Goal: Task Accomplishment & Management: Manage account settings

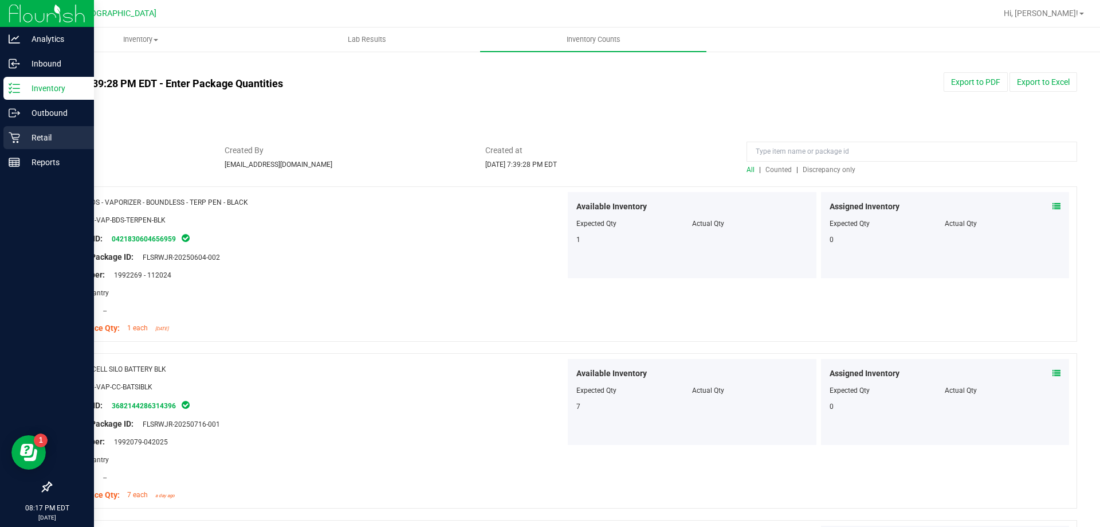
click at [29, 139] on p "Retail" at bounding box center [54, 138] width 69 height 14
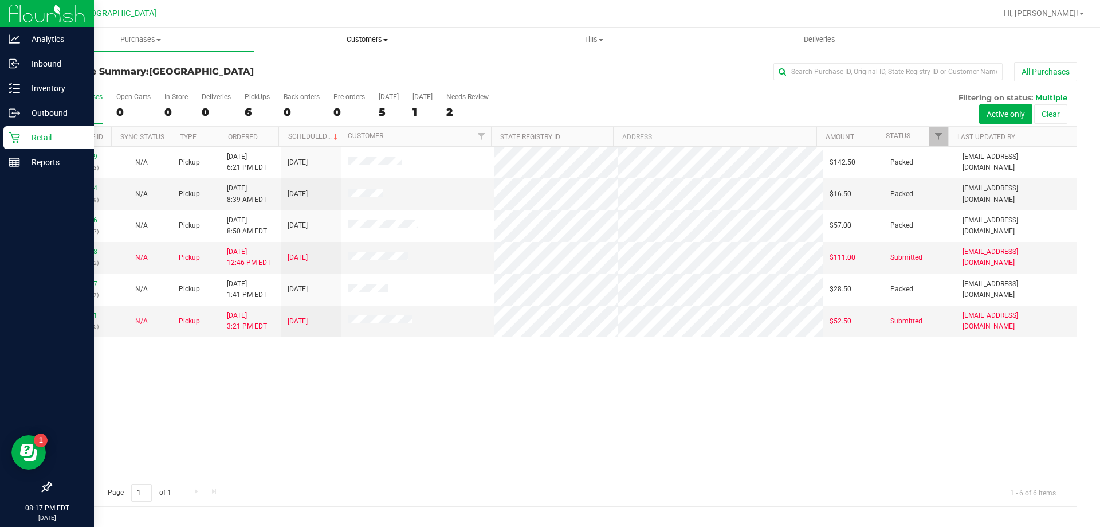
click at [378, 35] on span "Customers" at bounding box center [366, 39] width 225 height 10
click at [604, 46] on uib-tab-heading "Tills Manage tills Reconcile e-payments" at bounding box center [593, 39] width 225 height 23
click at [543, 68] on span "Manage tills" at bounding box center [518, 69] width 77 height 10
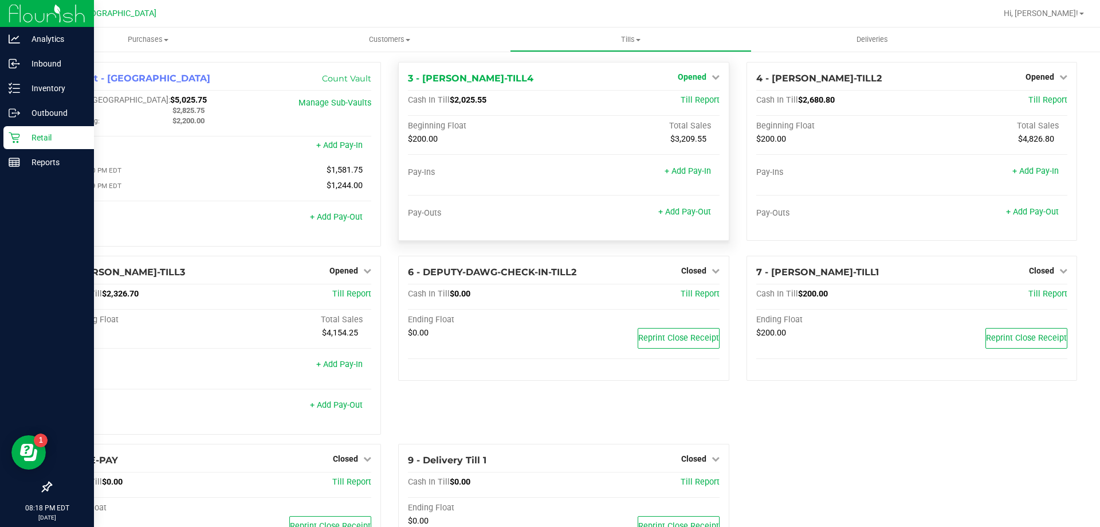
click at [685, 75] on span "Opened" at bounding box center [692, 76] width 29 height 9
click at [687, 99] on link "Close Till" at bounding box center [693, 100] width 31 height 9
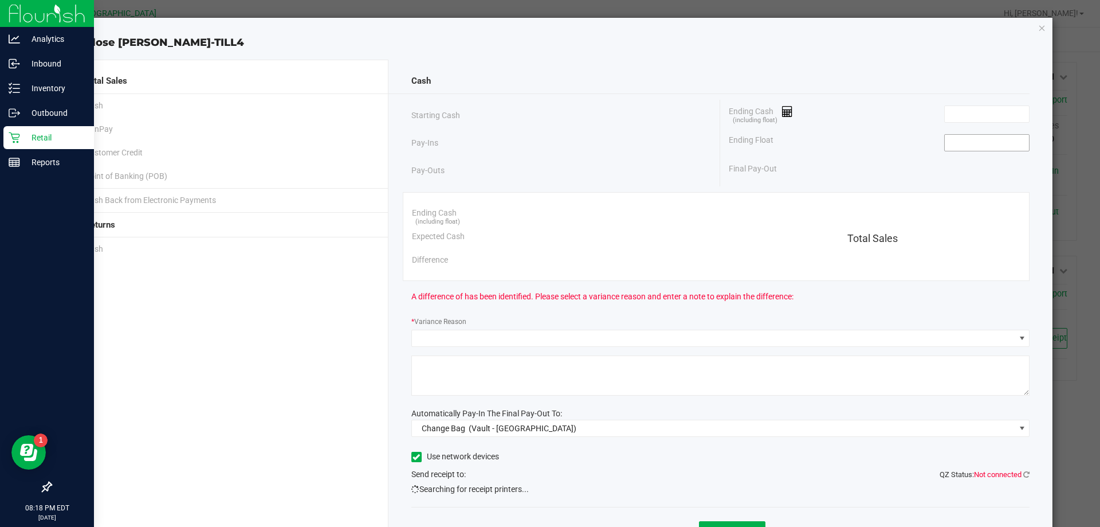
click at [971, 144] on input at bounding box center [987, 143] width 84 height 16
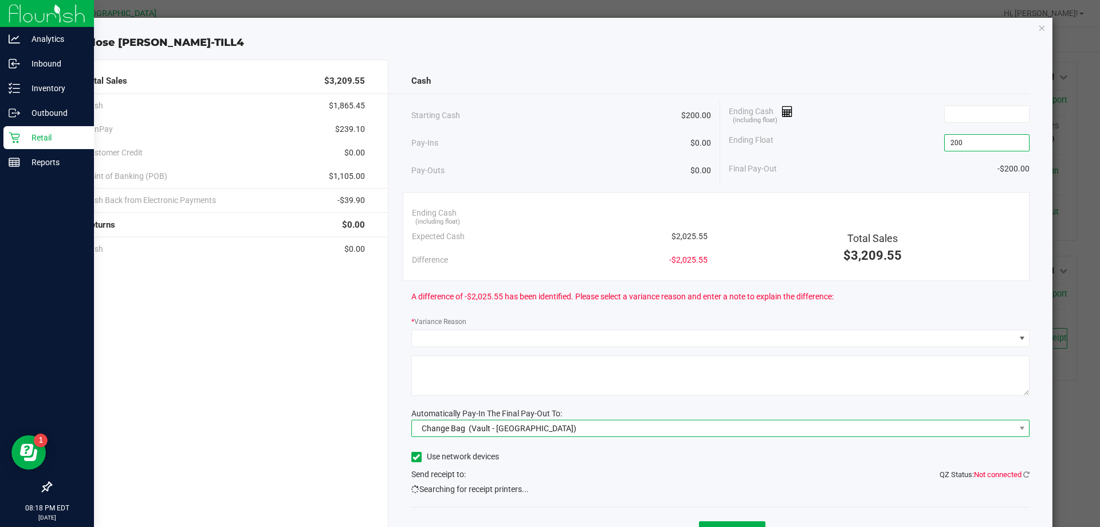
type input "$200.00"
click at [563, 430] on span "Change Bag (Vault - [GEOGRAPHIC_DATA])" at bounding box center [713, 428] width 603 height 16
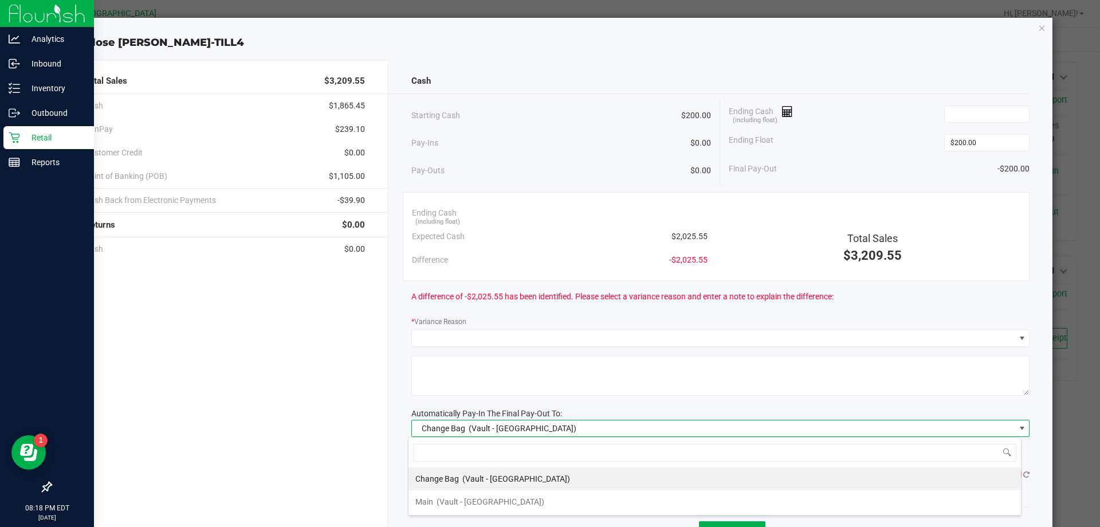
scroll to position [17, 613]
click at [478, 497] on span "(Vault - [GEOGRAPHIC_DATA])" at bounding box center [491, 501] width 108 height 9
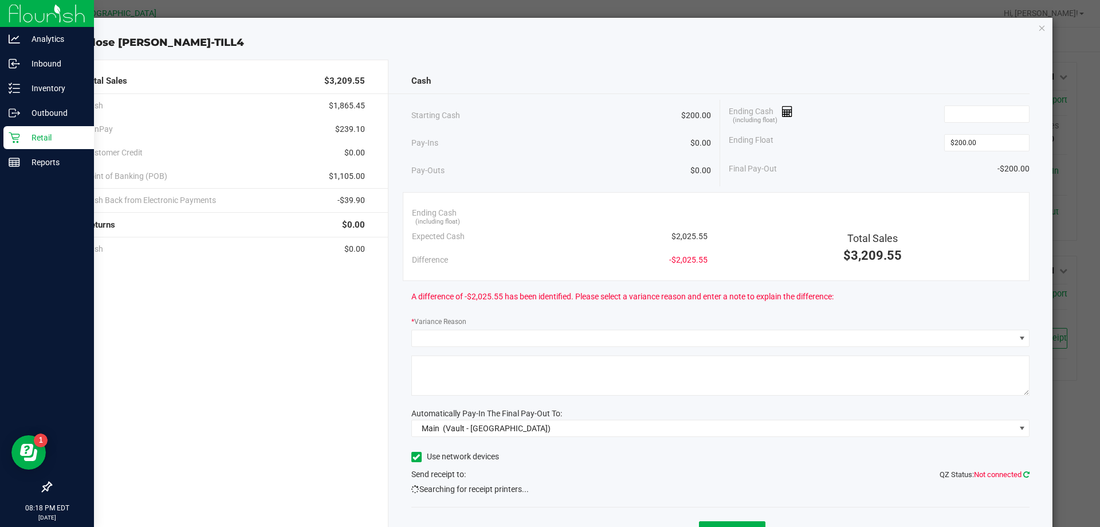
click at [1023, 478] on link at bounding box center [1026, 474] width 6 height 9
click at [1038, 28] on icon "button" at bounding box center [1042, 28] width 8 height 14
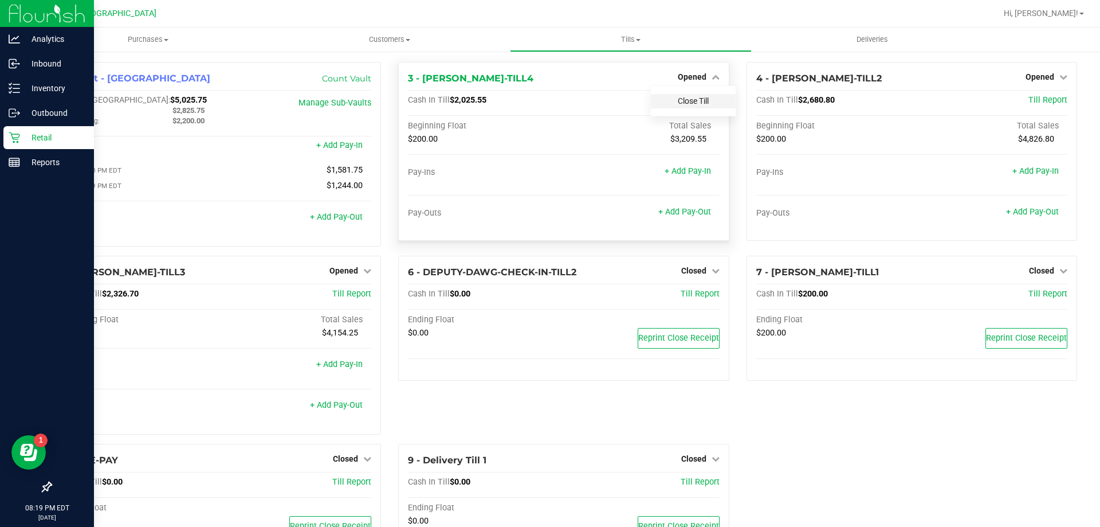
click at [690, 98] on link "Close Till" at bounding box center [693, 100] width 31 height 9
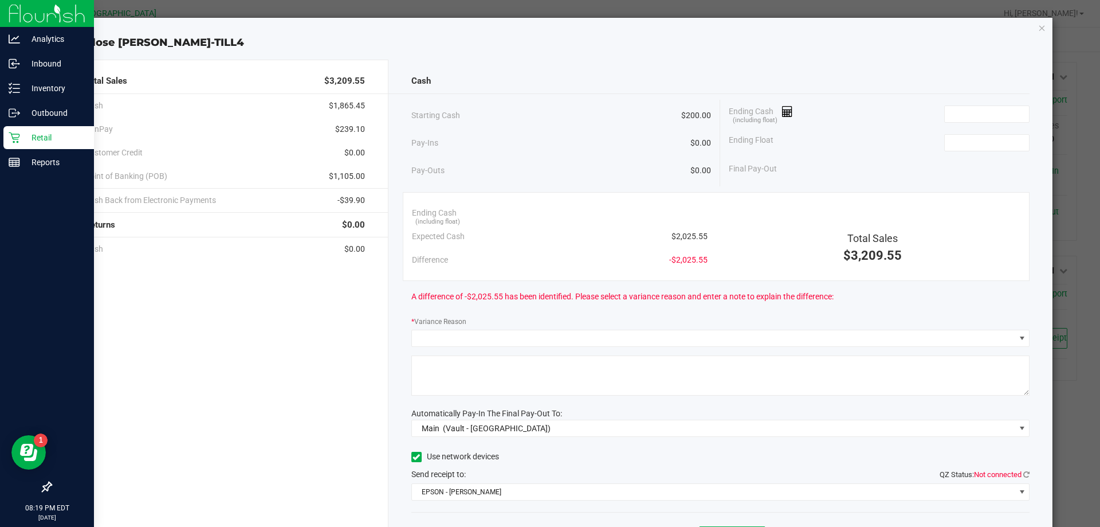
click at [1017, 469] on qz-status "QZ Status: Not connected" at bounding box center [985, 473] width 90 height 9
click at [1023, 475] on icon at bounding box center [1026, 473] width 6 height 7
click at [1006, 497] on span "EPSON - [PERSON_NAME]" at bounding box center [713, 492] width 603 height 16
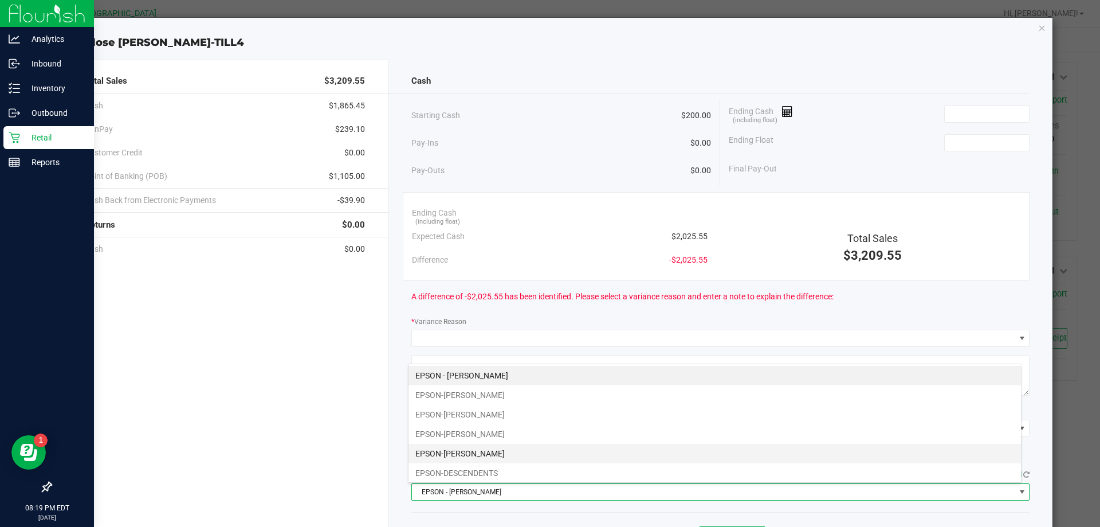
click at [597, 447] on li "EPSON-[PERSON_NAME]" at bounding box center [715, 452] width 612 height 19
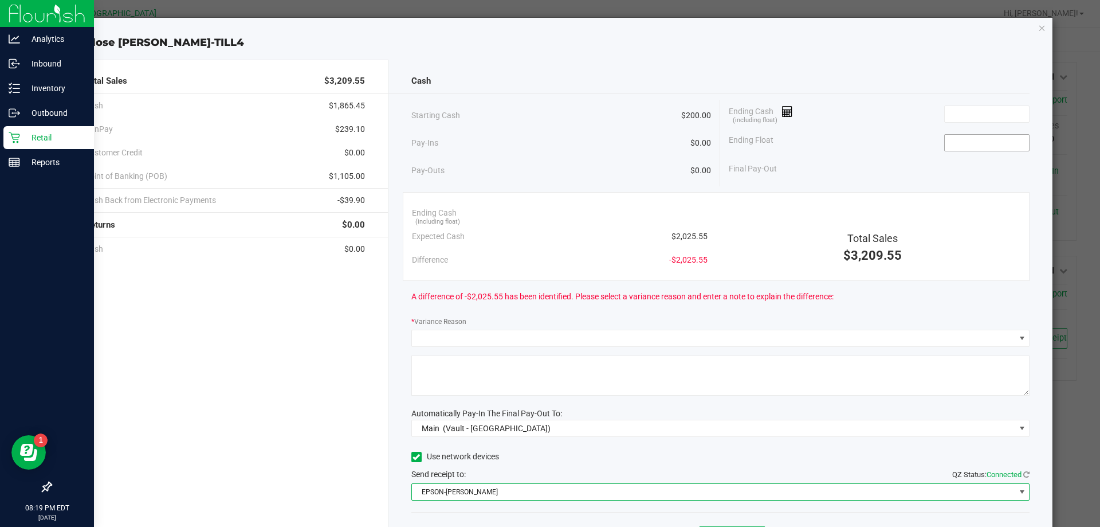
click at [963, 142] on input at bounding box center [987, 143] width 84 height 16
type input "$200.00"
click at [837, 60] on div "Cash Starting Cash $200.00 Pay-Ins $0.00 Pay-Outs $0.00 Ending Cash (including …" at bounding box center [720, 318] width 665 height 516
drag, startPoint x: 539, startPoint y: 91, endPoint x: 643, endPoint y: 107, distance: 105.4
click at [539, 91] on div "Cash" at bounding box center [720, 81] width 619 height 25
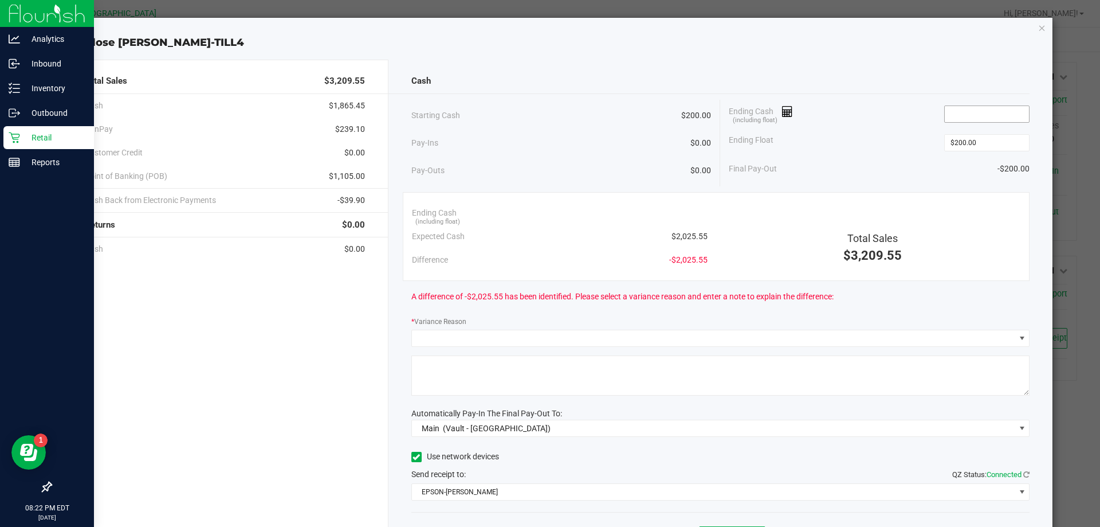
click at [971, 113] on input at bounding box center [987, 114] width 84 height 16
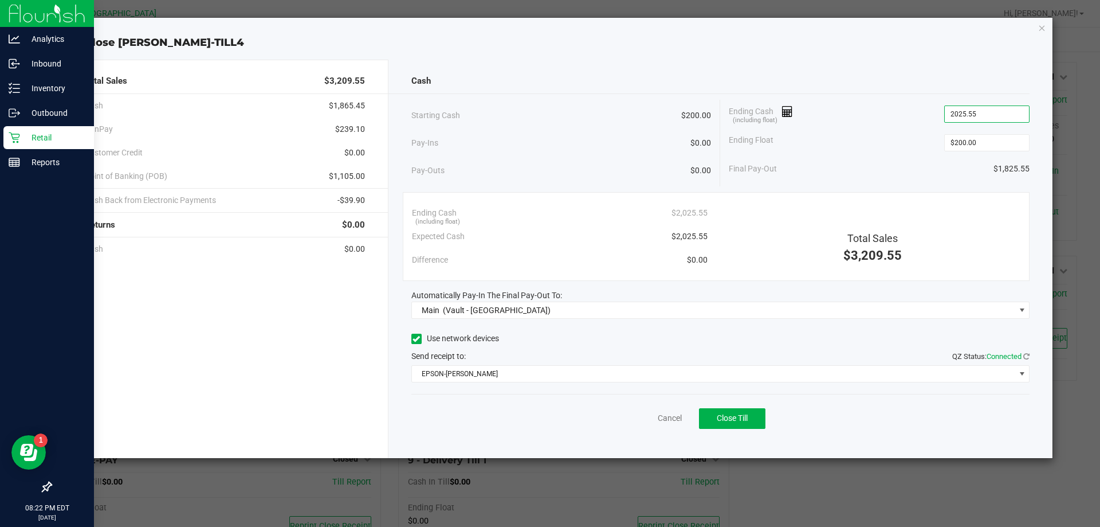
type input "$2,025.55"
click at [859, 124] on div "Ending Cash (including float) $2,025.55" at bounding box center [879, 114] width 301 height 29
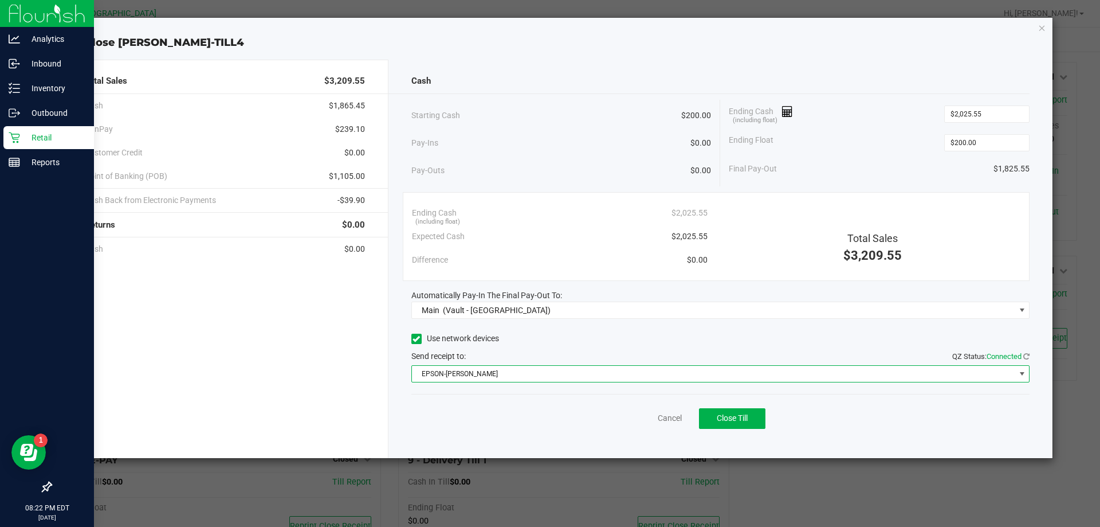
click at [744, 376] on span "EPSON-[PERSON_NAME]" at bounding box center [713, 374] width 603 height 16
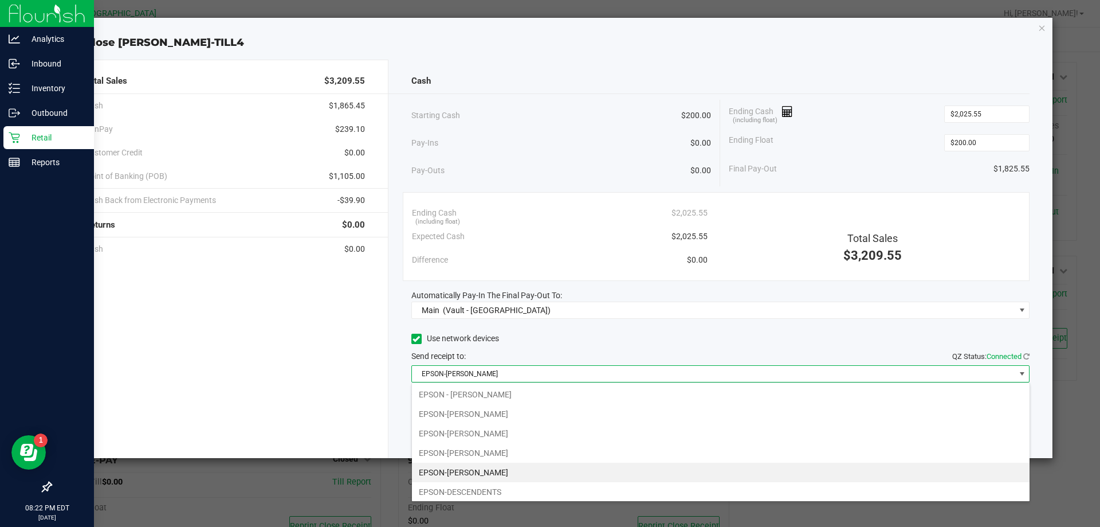
scroll to position [17, 618]
click at [744, 376] on span "EPSON-[PERSON_NAME]" at bounding box center [713, 374] width 603 height 16
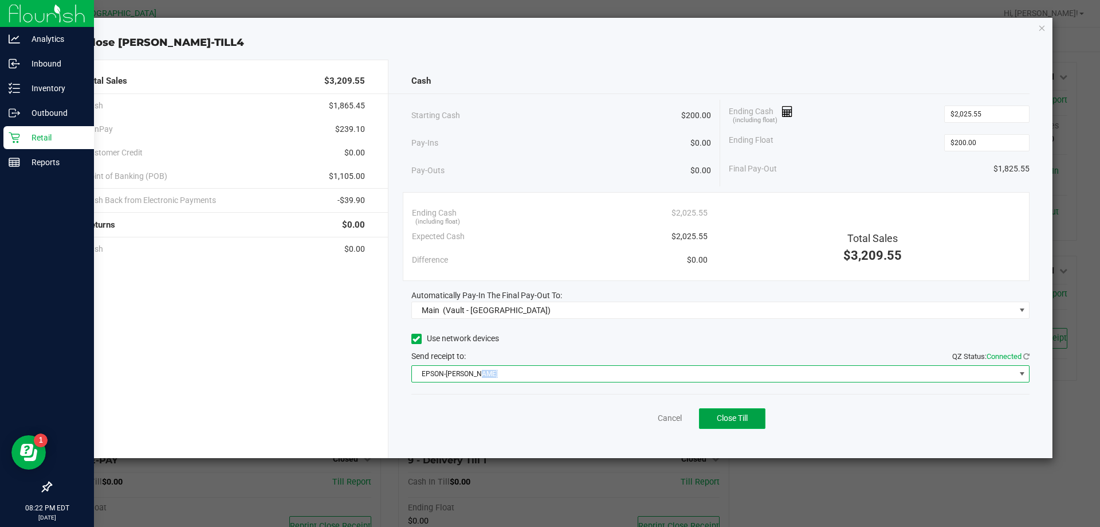
click at [735, 415] on span "Close Till" at bounding box center [732, 417] width 31 height 9
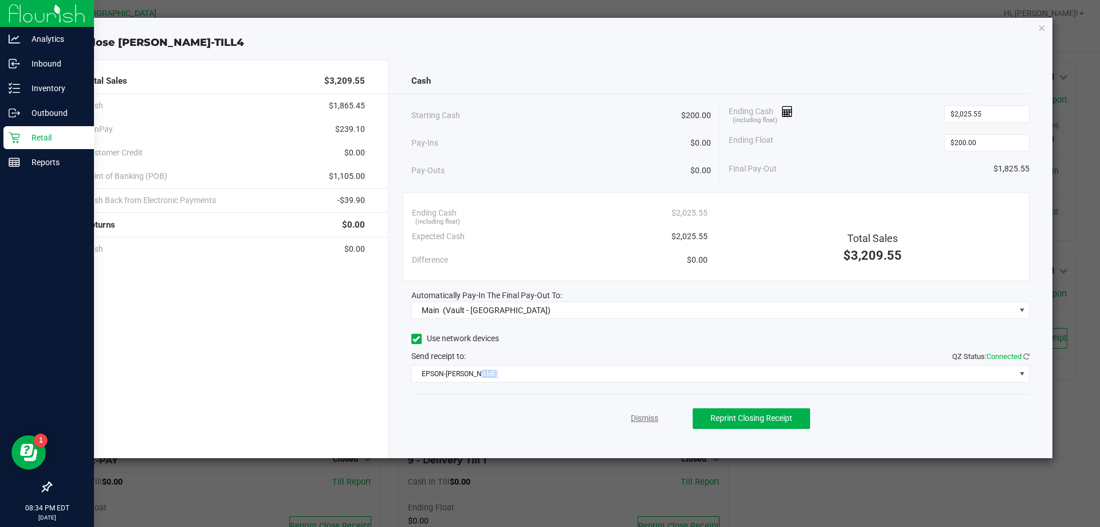
click at [654, 413] on link "Dismiss" at bounding box center [645, 418] width 28 height 12
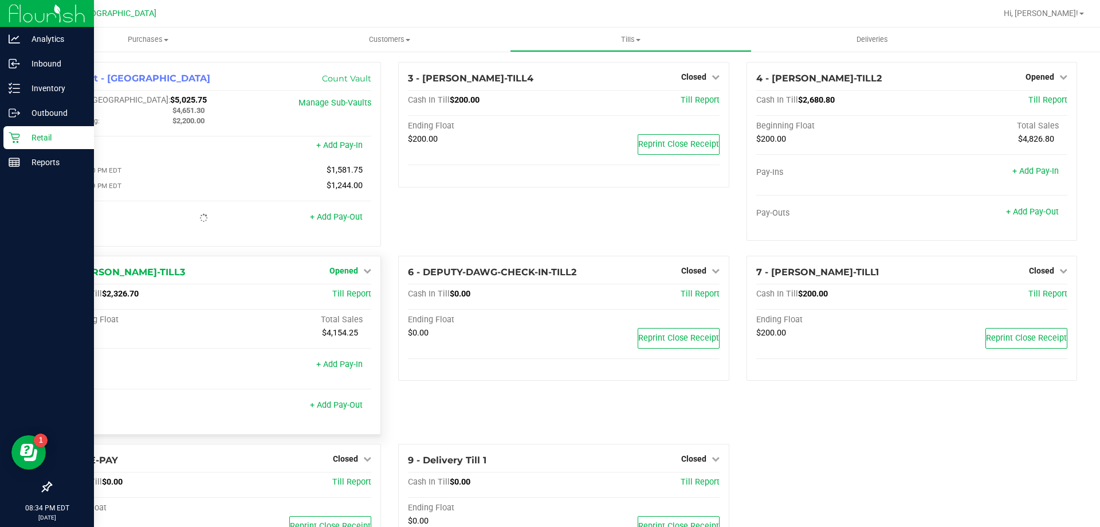
click at [355, 274] on span "Opened" at bounding box center [343, 270] width 29 height 9
click at [345, 293] on link "Close Till" at bounding box center [345, 293] width 31 height 9
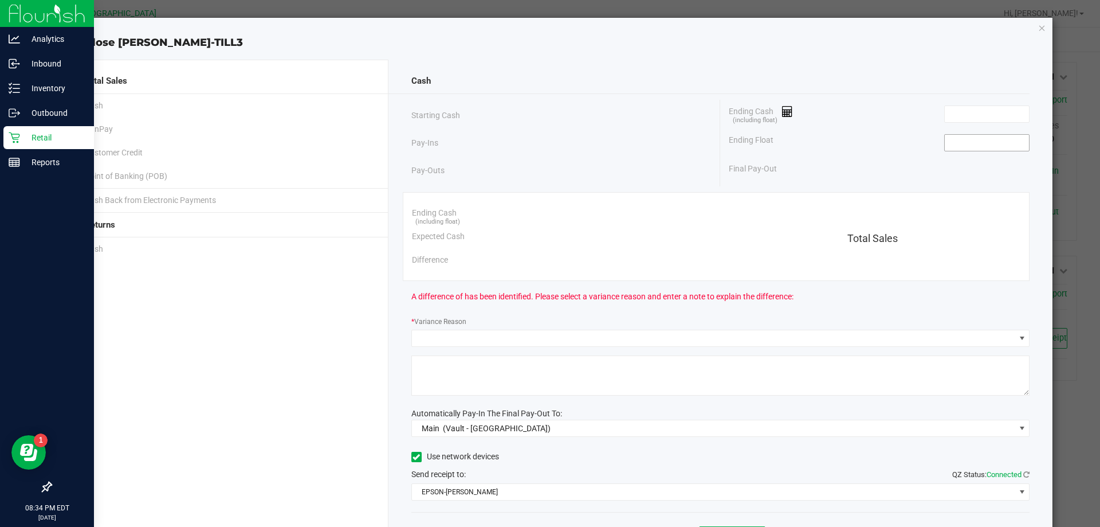
click at [956, 147] on input at bounding box center [987, 143] width 84 height 16
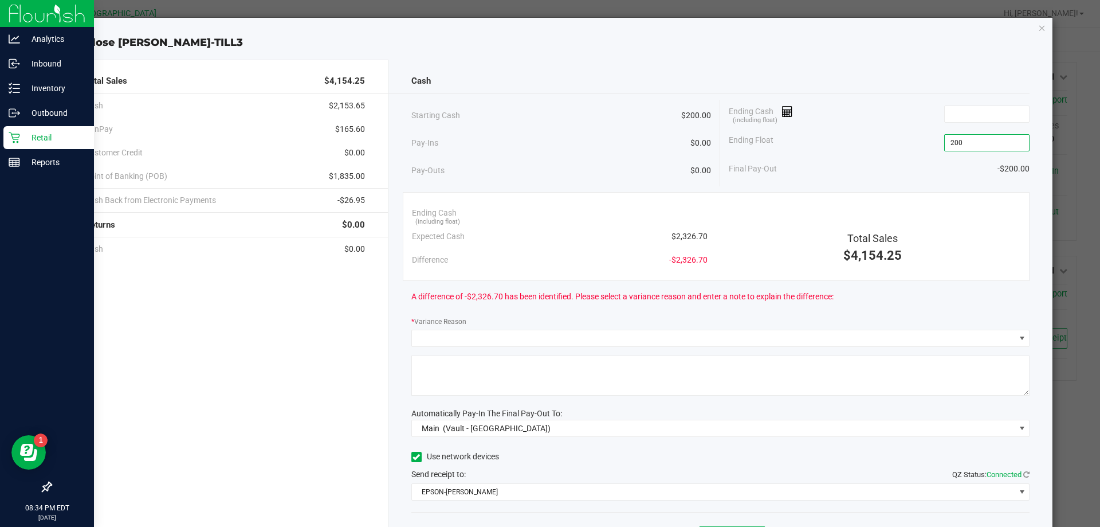
type input "$200.00"
click at [883, 112] on div "Ending Cash (including float)" at bounding box center [879, 114] width 301 height 29
click at [469, 77] on div "Cash" at bounding box center [720, 81] width 619 height 25
click at [945, 108] on input at bounding box center [987, 114] width 84 height 16
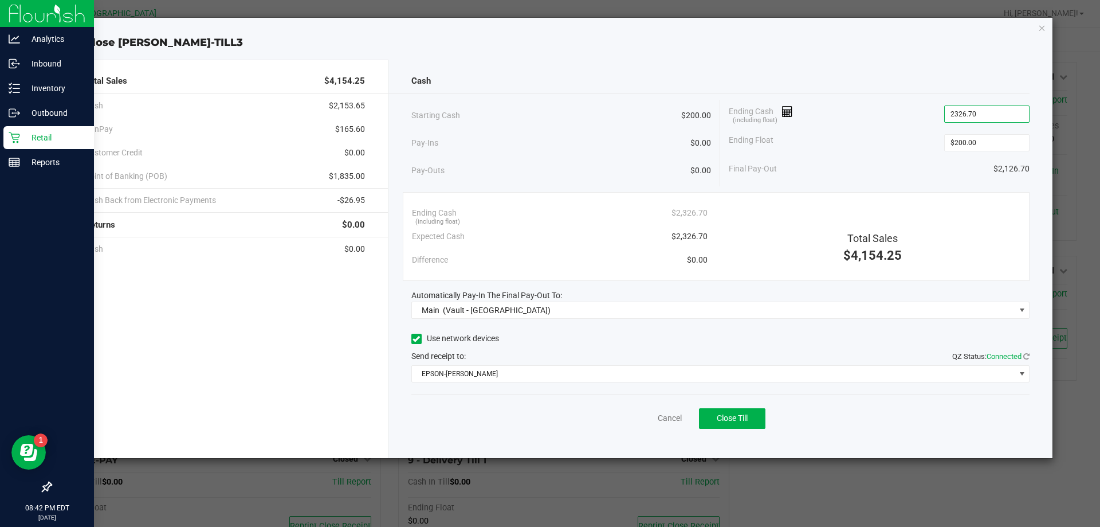
type input "$2,326.70"
click at [861, 124] on div "Ending Cash (including float) $2,326.70" at bounding box center [879, 114] width 301 height 29
click at [759, 424] on button "Close Till" at bounding box center [732, 418] width 66 height 21
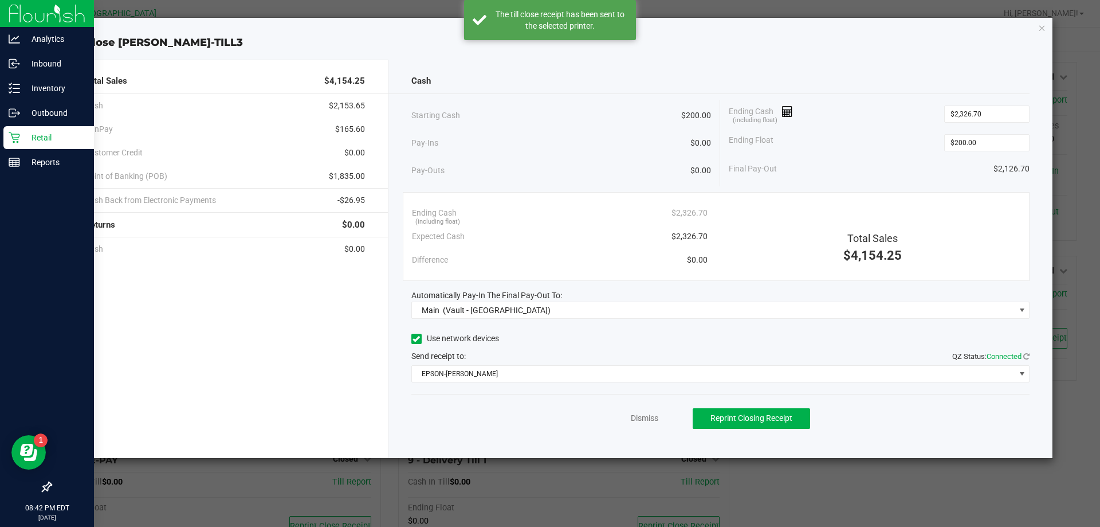
click at [660, 418] on div "Dismiss Reprint Closing Receipt" at bounding box center [720, 416] width 619 height 44
click at [655, 417] on link "Dismiss" at bounding box center [645, 418] width 28 height 12
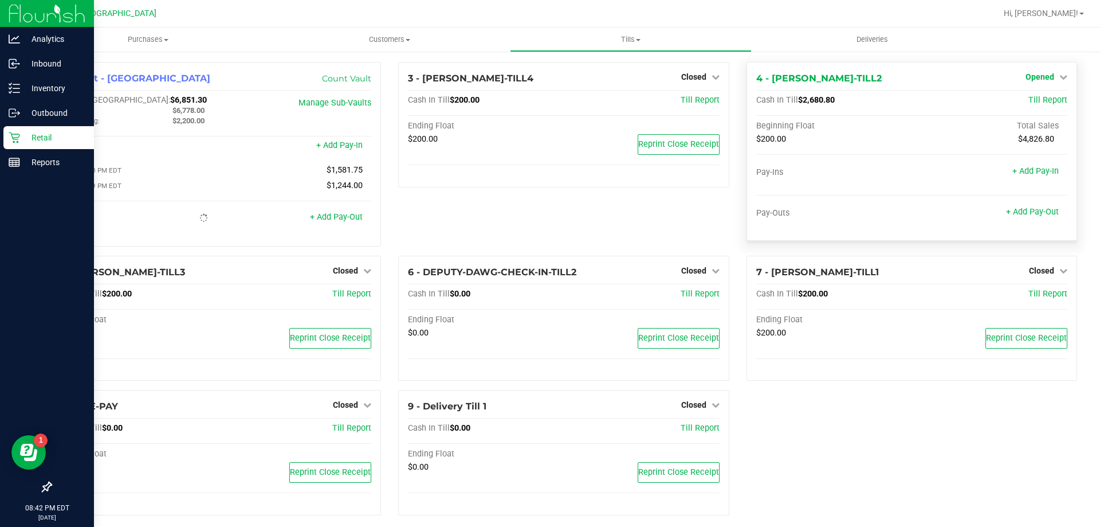
click at [1031, 75] on span "Opened" at bounding box center [1040, 76] width 29 height 9
click at [1027, 101] on link "Close Till" at bounding box center [1041, 100] width 31 height 9
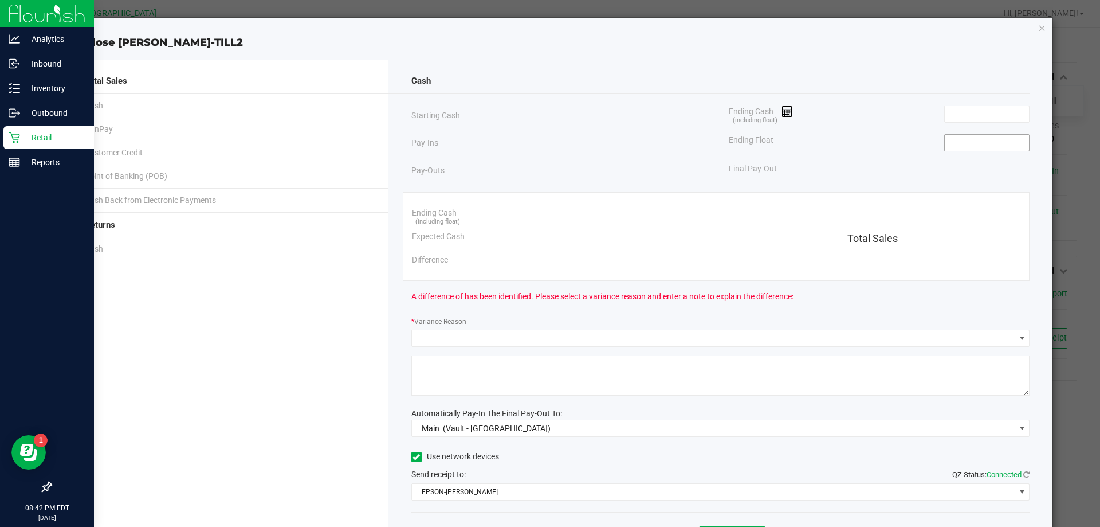
click at [988, 138] on input at bounding box center [987, 143] width 84 height 16
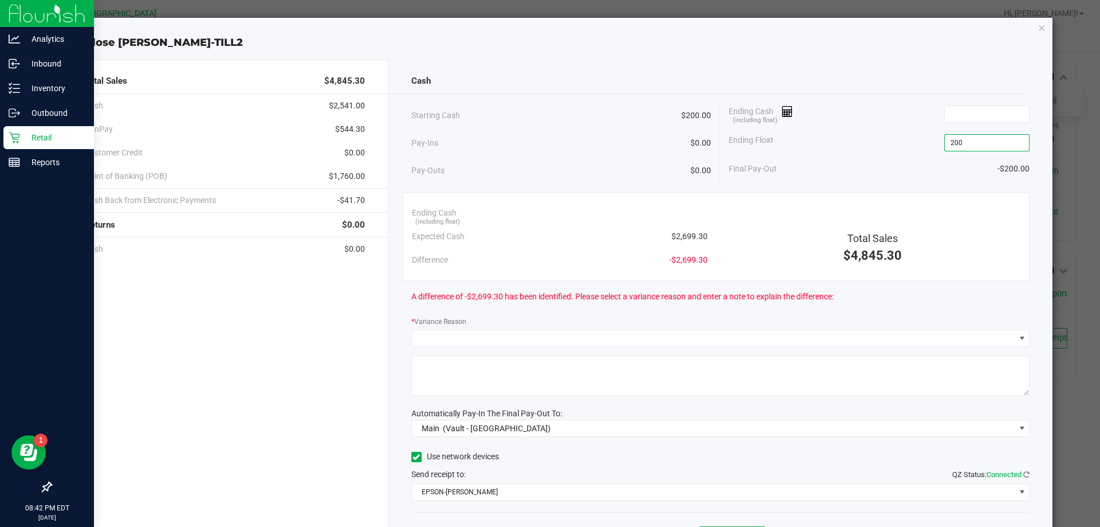
type input "$200.00"
click at [849, 143] on div "Ending Float $200.00" at bounding box center [879, 142] width 301 height 29
drag, startPoint x: 490, startPoint y: 60, endPoint x: 880, endPoint y: 113, distance: 393.2
click at [490, 60] on div "Cash Starting Cash $200.00 Pay-Ins $0.00 Pay-Outs $0.00 Ending Cash (including …" at bounding box center [720, 318] width 665 height 516
click at [960, 121] on input at bounding box center [987, 114] width 84 height 16
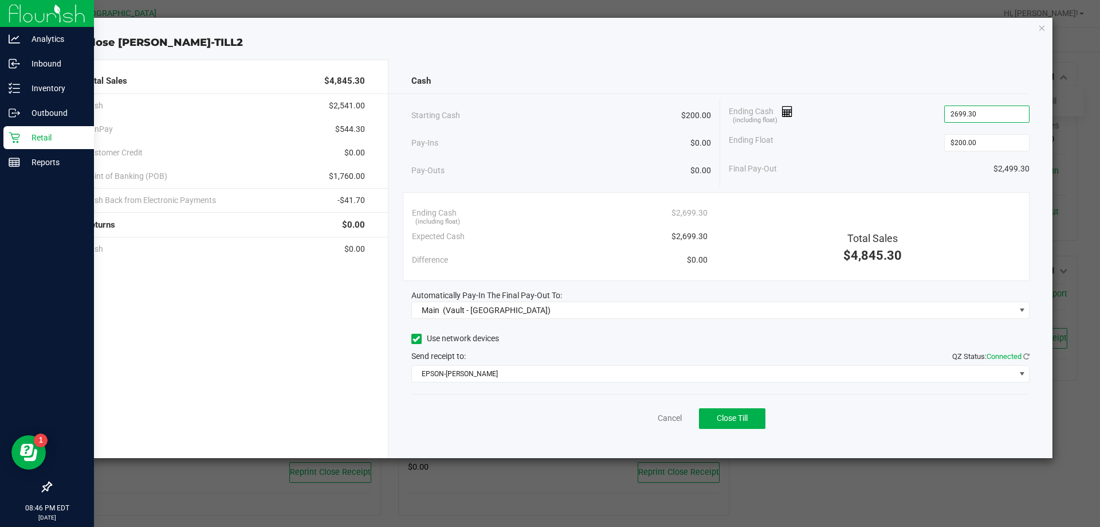
type input "$2,699.30"
click at [872, 139] on div "Ending Float $200.00" at bounding box center [879, 142] width 301 height 29
click at [734, 417] on span "Close Till" at bounding box center [732, 417] width 31 height 9
click at [638, 422] on link "Dismiss" at bounding box center [645, 418] width 28 height 12
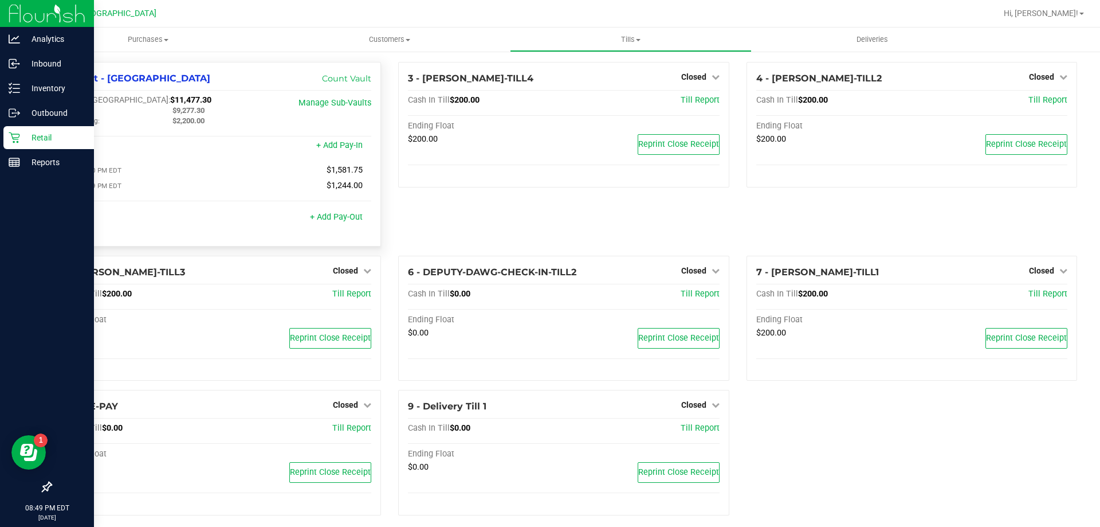
click at [218, 110] on div "$9,277.30" at bounding box center [220, 110] width 112 height 10
drag, startPoint x: 175, startPoint y: 95, endPoint x: 118, endPoint y: 101, distance: 57.7
click at [118, 101] on div "1 - Vault - Palm Bay WC Count Vault Cash In Vault: $11,477.30 Main: $9,277.30 C…" at bounding box center [215, 154] width 331 height 184
copy span "11,477.30"
click at [638, 42] on span "Tills" at bounding box center [630, 39] width 240 height 10
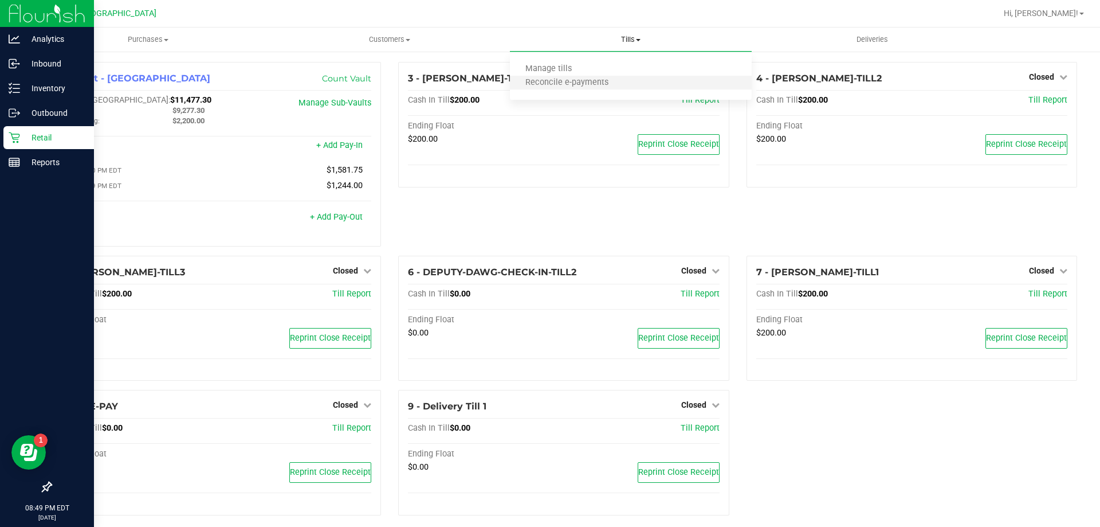
click at [587, 76] on li "Reconcile e-payments" at bounding box center [630, 83] width 241 height 14
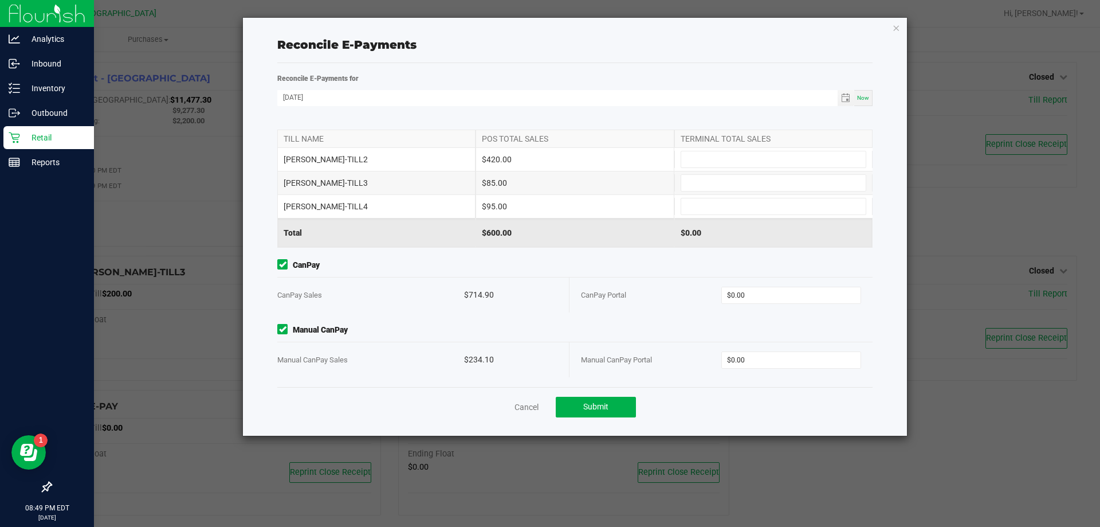
scroll to position [159, 0]
click at [785, 363] on input "0" at bounding box center [791, 359] width 139 height 16
type input "234.10"
type input "0"
type input "$234.10"
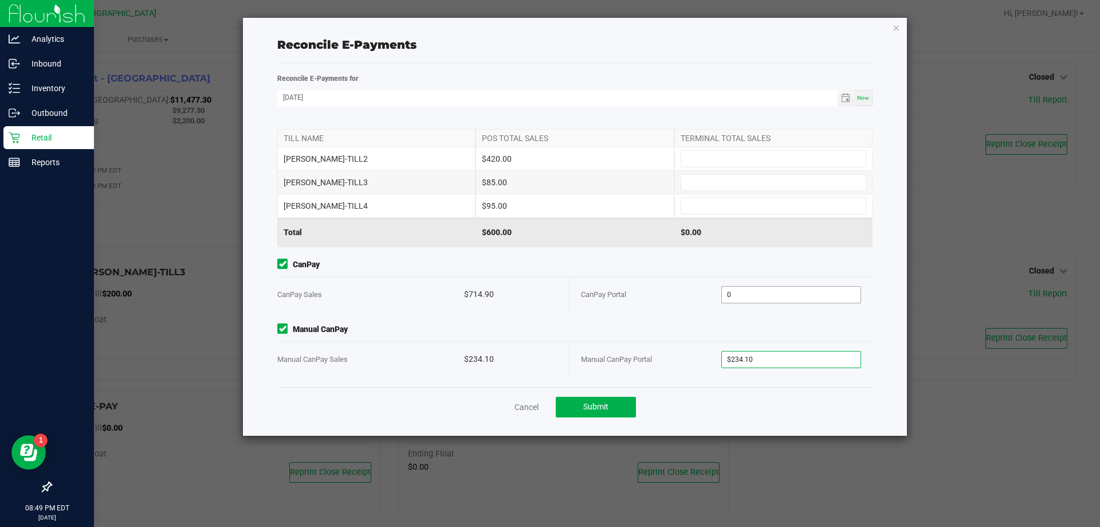
click at [768, 290] on input "0" at bounding box center [791, 294] width 139 height 16
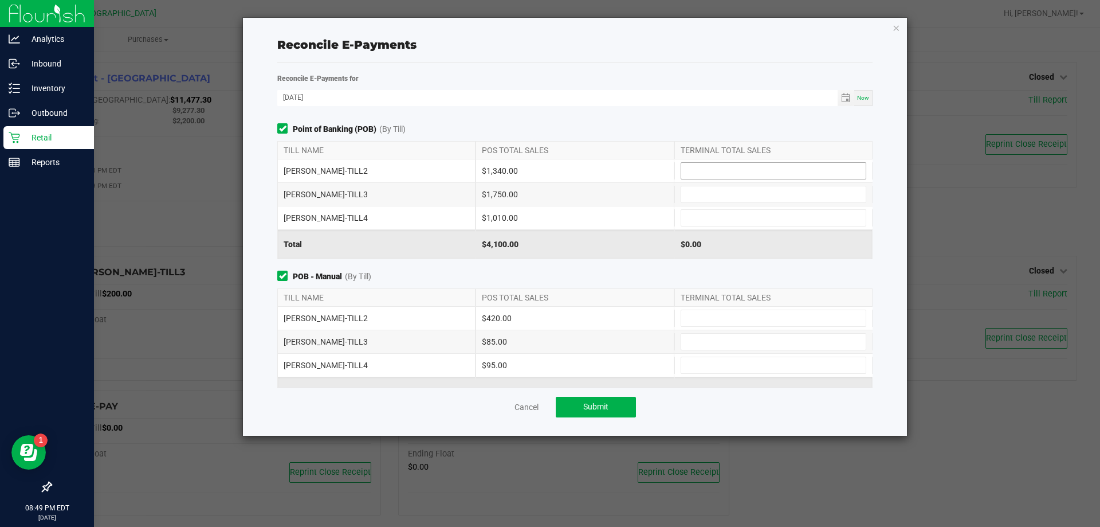
type input "$714.90"
click at [712, 171] on input at bounding box center [773, 171] width 184 height 16
type input "$1,340.00"
type input "$1,750.00"
type input "$1,010.00"
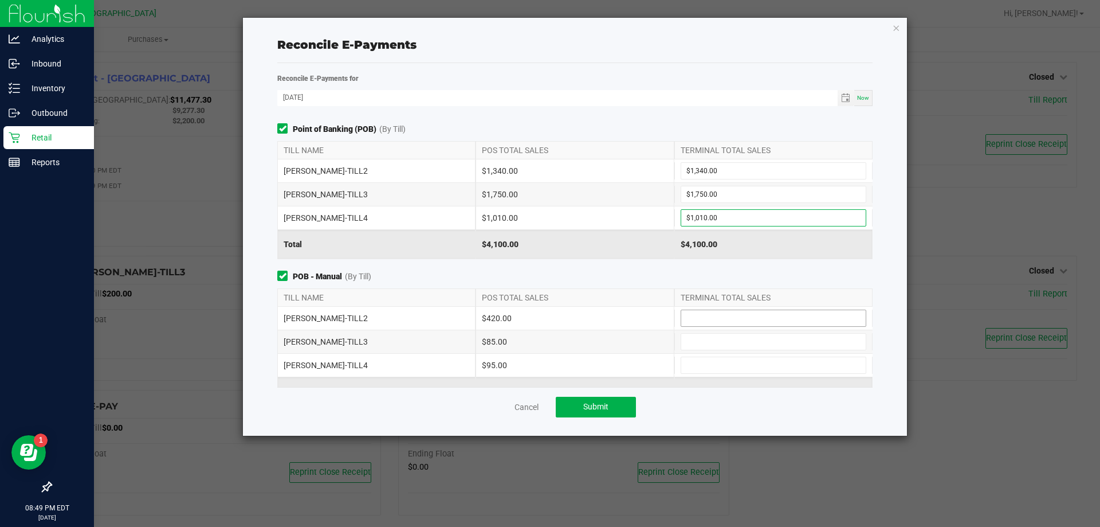
click at [714, 317] on input at bounding box center [773, 318] width 184 height 16
type input "$420.00"
type input "$85.00"
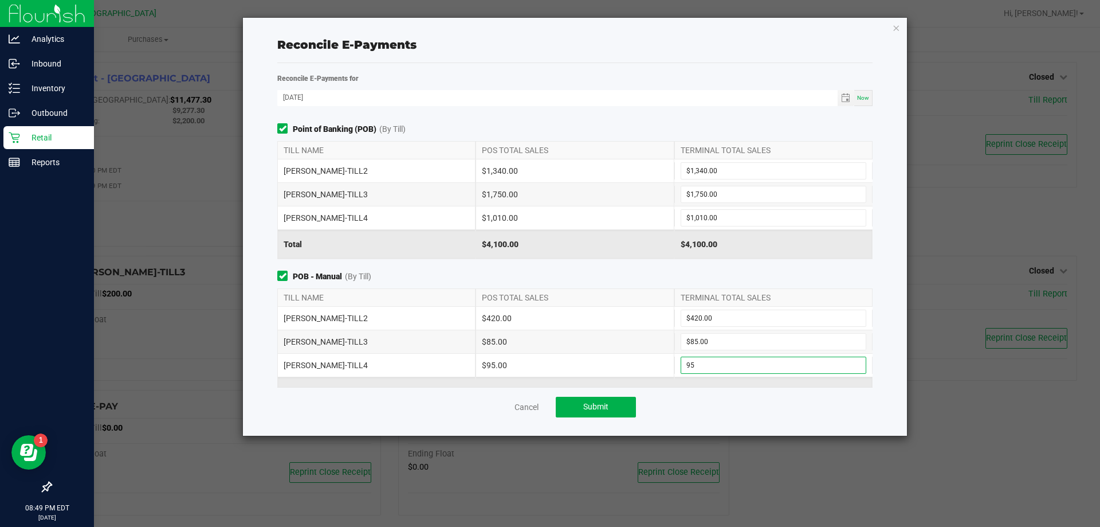
type input "$95.00"
click at [730, 403] on div "Cancel Submit" at bounding box center [574, 407] width 595 height 40
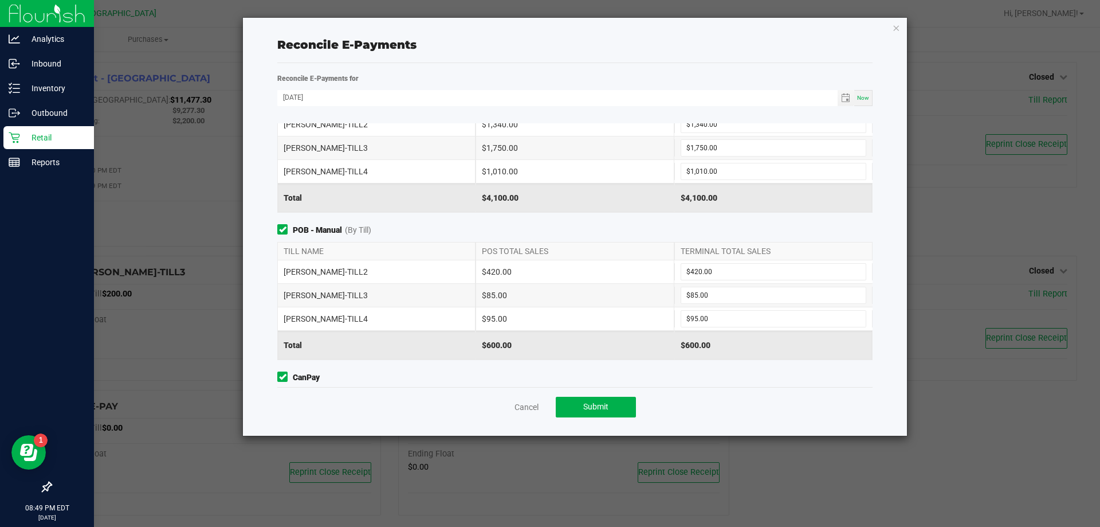
scroll to position [159, 0]
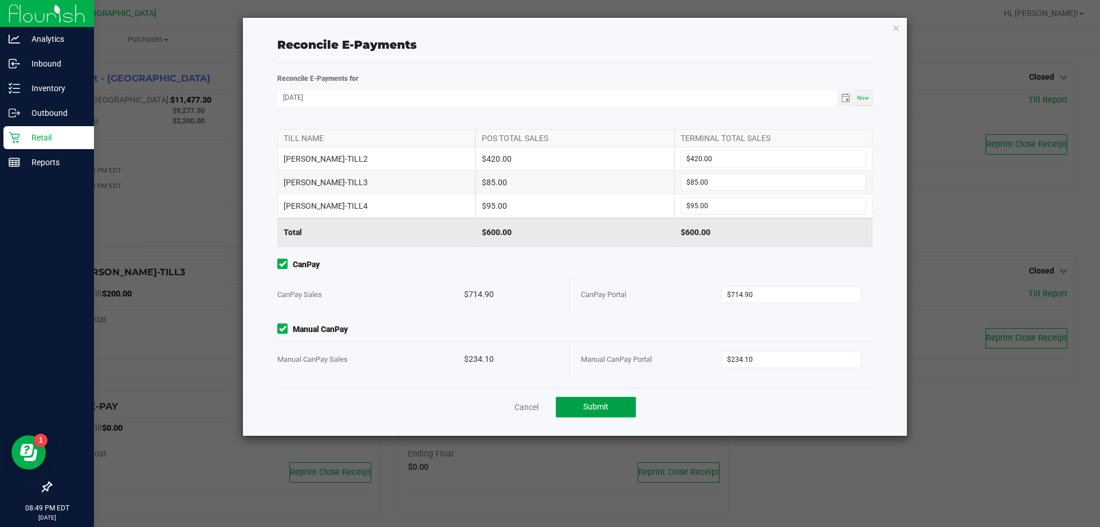
click at [619, 408] on button "Submit" at bounding box center [596, 406] width 80 height 21
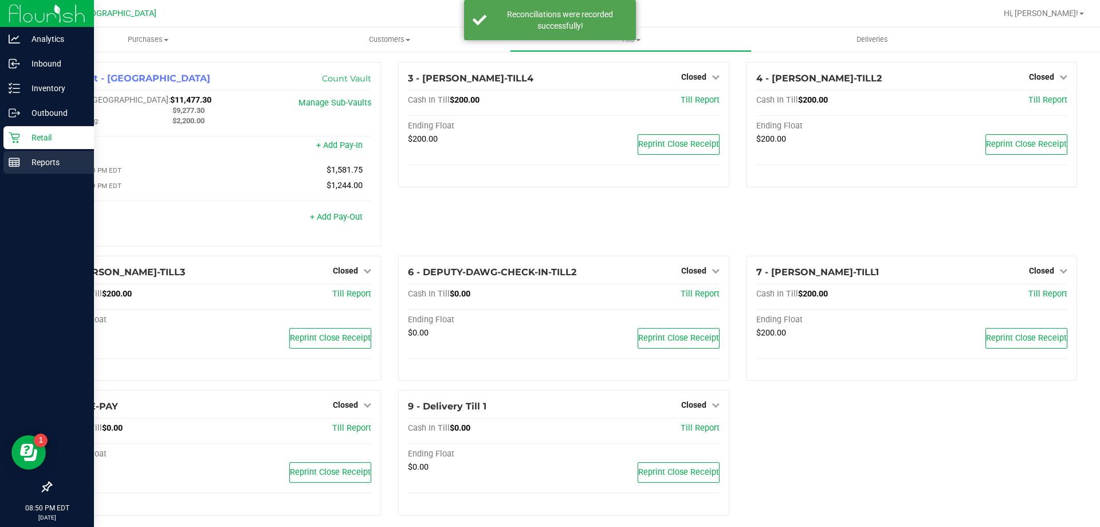
click at [34, 160] on p "Reports" at bounding box center [54, 162] width 69 height 14
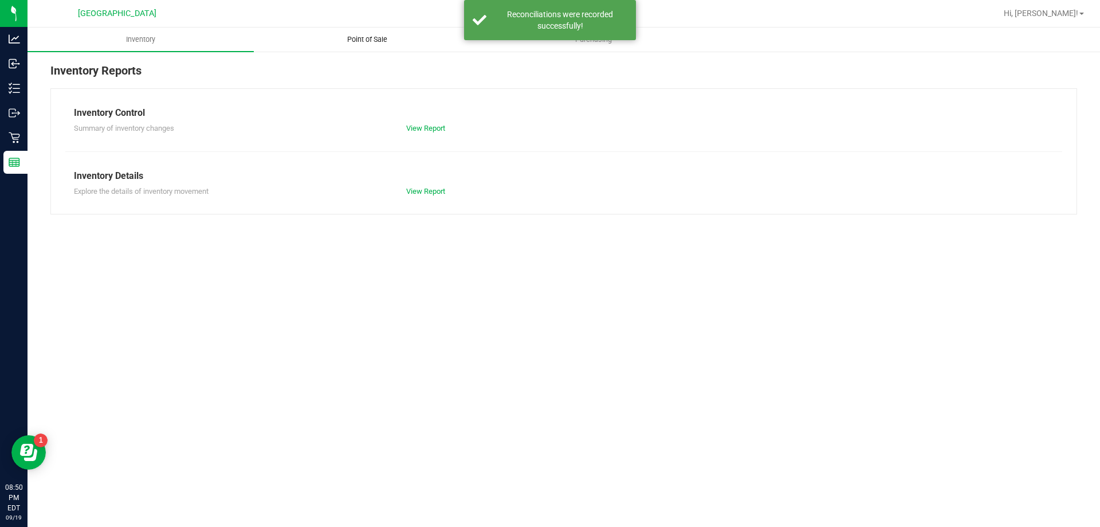
click at [372, 46] on uib-tab-heading "Point of Sale" at bounding box center [366, 39] width 225 height 23
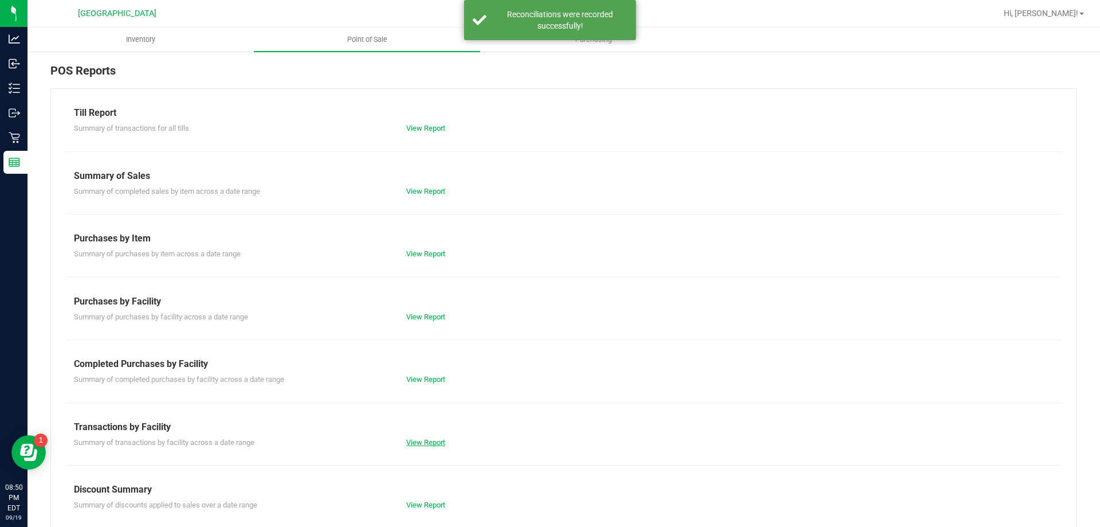
click at [418, 441] on link "View Report" at bounding box center [425, 442] width 39 height 9
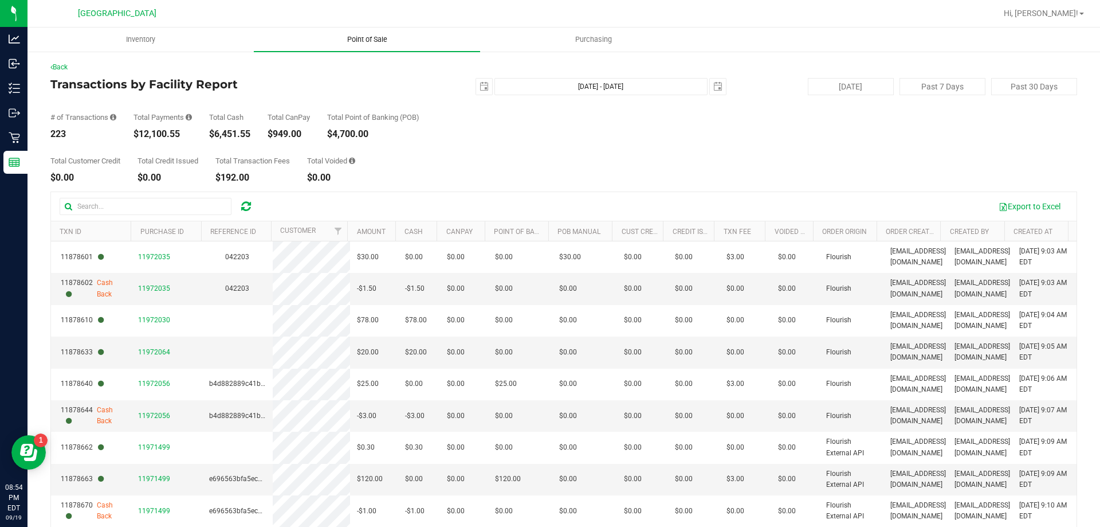
click at [379, 32] on uib-tab-heading "Point of Sale" at bounding box center [367, 40] width 226 height 24
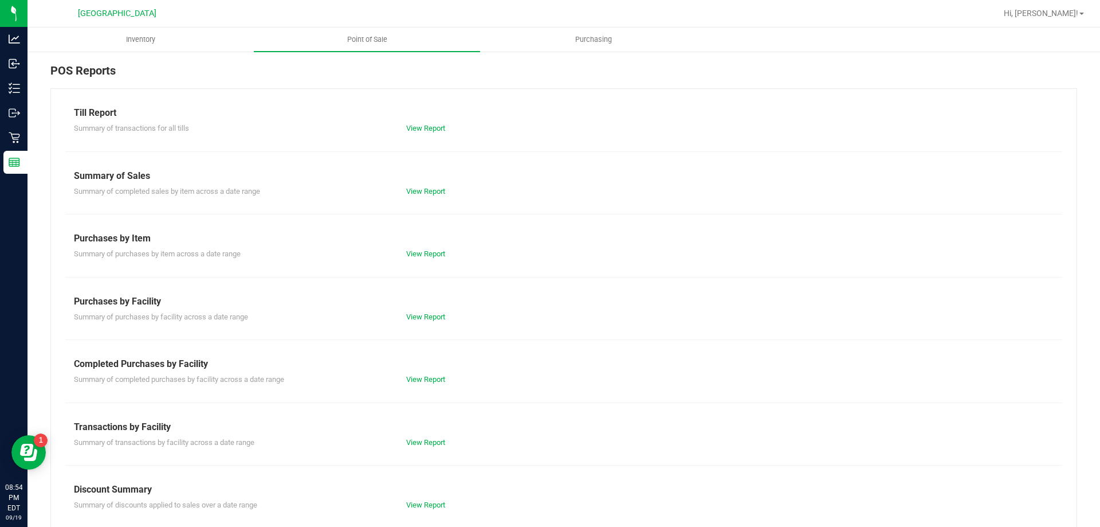
click at [433, 372] on div "Summary of completed purchases by facility across a date range View Report" at bounding box center [563, 378] width 997 height 14
click at [431, 377] on link "View Report" at bounding box center [425, 379] width 39 height 9
